Goal: Complete application form

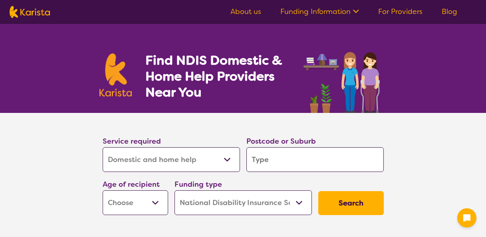
select select "Domestic and home help"
select select "NDIS"
select select "Domestic and home help"
select select "NDIS"
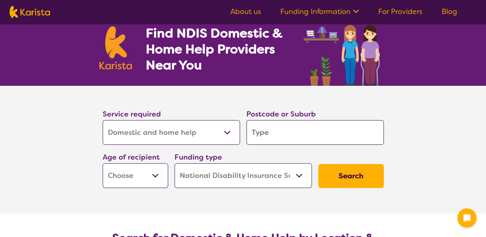
scroll to position [40, 0]
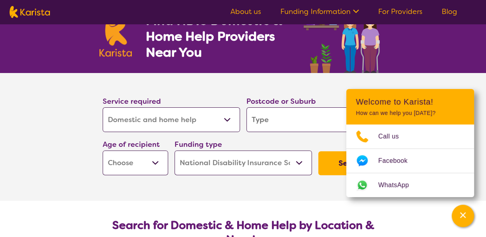
click at [227, 122] on select "Allied Health Assistant Assessment (ADHD or Autism) Behaviour support Counselli…" at bounding box center [172, 120] width 138 height 25
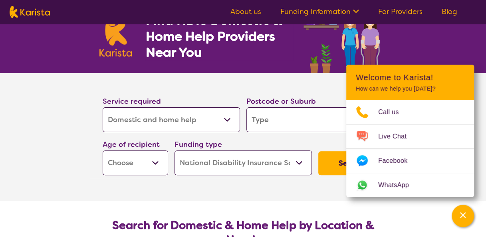
click at [227, 121] on select "Allied Health Assistant Assessment (ADHD or Autism) Behaviour support Counselli…" at bounding box center [172, 120] width 138 height 25
click at [226, 121] on select "Allied Health Assistant Assessment (ADHD or Autism) Behaviour support Counselli…" at bounding box center [172, 120] width 138 height 25
click at [281, 118] on input "search" at bounding box center [316, 120] width 138 height 25
type input "2"
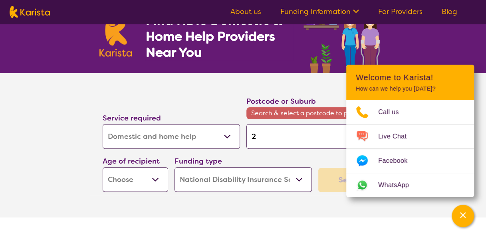
type input "20"
type input "207"
type input "2077"
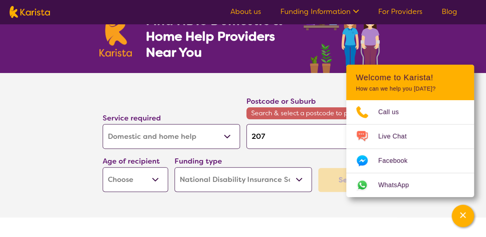
type input "2077"
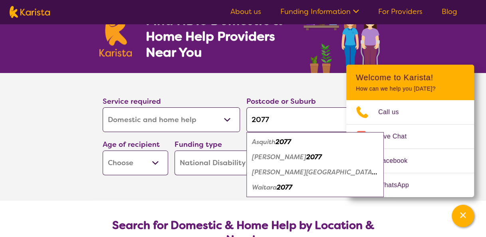
type input "2077"
click at [271, 158] on em "Hornsby" at bounding box center [279, 157] width 54 height 8
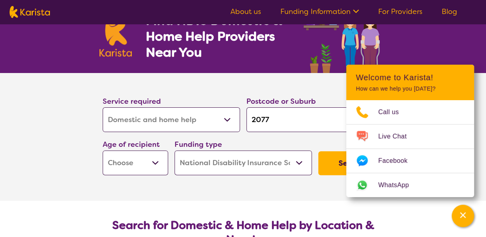
click at [158, 163] on select "Early Childhood - 0 to 9 Child - 10 to 11 Adolescent - 12 to 17 Adult - 18 to 6…" at bounding box center [136, 163] width 66 height 25
select select "AD"
click at [103, 151] on select "Early Childhood - 0 to 9 Child - 10 to 11 Adolescent - 12 to 17 Adult - 18 to 6…" at bounding box center [136, 163] width 66 height 25
select select "AD"
click at [341, 163] on button "Search" at bounding box center [352, 163] width 66 height 24
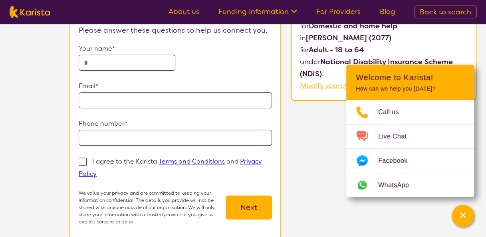
scroll to position [40, 0]
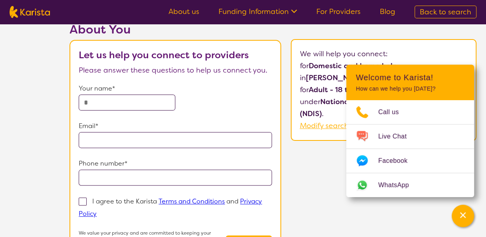
click at [114, 90] on p "Your name*" at bounding box center [175, 89] width 193 height 12
click at [114, 99] on input "text" at bounding box center [127, 103] width 97 height 16
type input "**********"
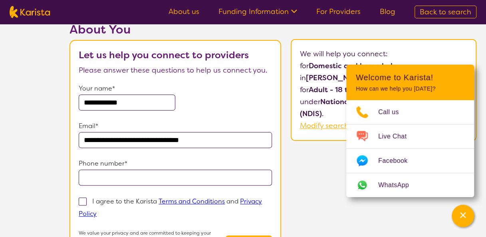
type input "**********"
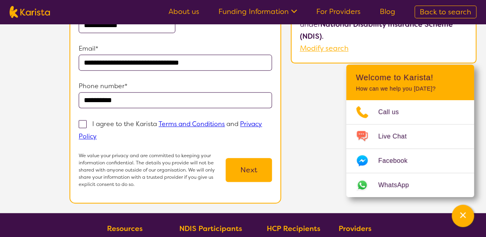
scroll to position [120, 0]
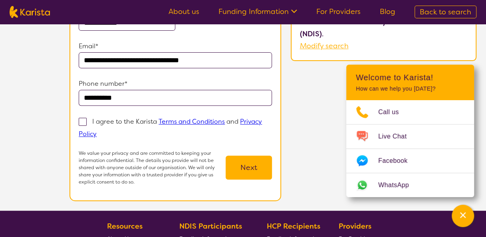
click at [88, 121] on label "I agree to the Karista Terms and Conditions and Privacy Policy" at bounding box center [170, 128] width 183 height 22
click at [97, 131] on input "I agree to the Karista Terms and Conditions and Privacy Policy" at bounding box center [99, 133] width 5 height 5
checkbox input "true"
click at [245, 163] on button "Next" at bounding box center [249, 168] width 46 height 24
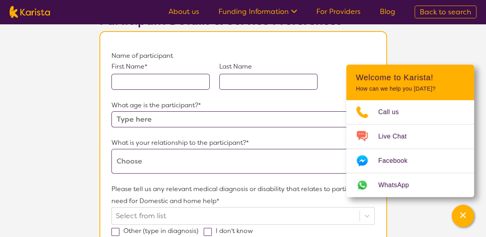
scroll to position [80, 0]
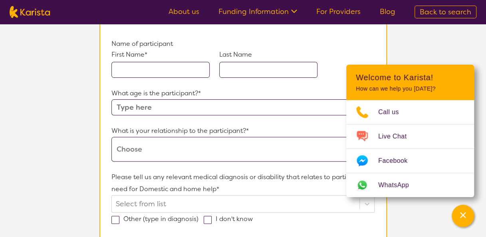
click at [167, 113] on input "text" at bounding box center [243, 108] width 263 height 16
click at [168, 106] on input "text" at bounding box center [243, 108] width 263 height 16
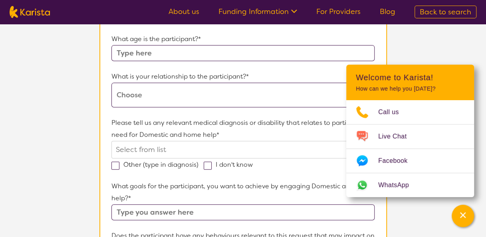
scroll to position [136, 0]
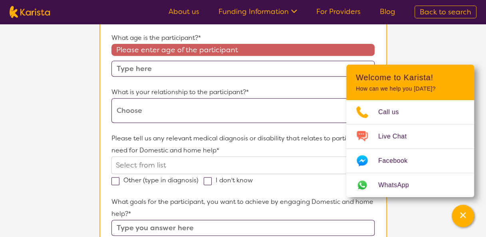
click at [182, 98] on select "This request is for myself I am their parent I am their child I am their spouse…" at bounding box center [243, 110] width 263 height 25
select select "I am their Support Coordinator"
click at [112, 98] on select "This request is for myself I am their parent I am their child I am their spouse…" at bounding box center [243, 110] width 263 height 25
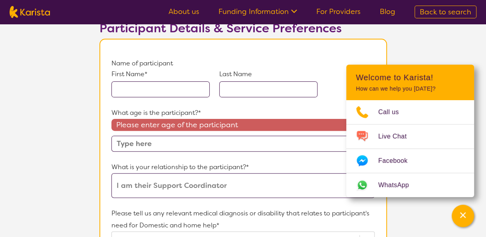
scroll to position [16, 0]
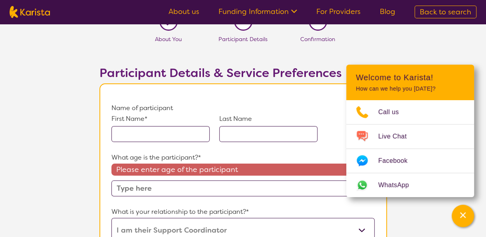
click at [181, 141] on input "text" at bounding box center [161, 134] width 98 height 16
type input "Lauren"
click at [272, 129] on input "text" at bounding box center [268, 134] width 98 height 16
type input "Moxon"
click at [184, 190] on input "text" at bounding box center [243, 189] width 263 height 16
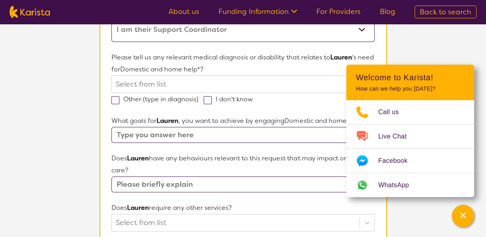
scroll to position [175, 0]
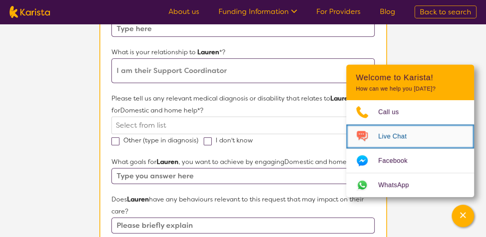
click at [383, 136] on span "Live Chat" at bounding box center [398, 137] width 38 height 12
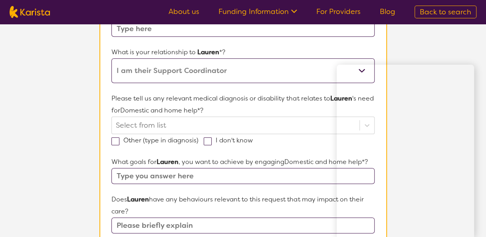
click at [295, 11] on icon at bounding box center [294, 12] width 6 height 4
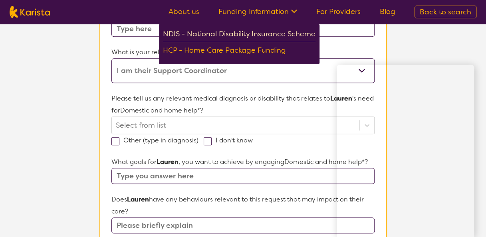
click at [293, 34] on div "NDIS - National Disability Insurance Scheme" at bounding box center [239, 35] width 153 height 14
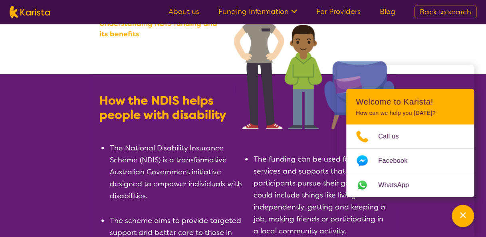
scroll to position [80, 0]
